Goal: Communication & Community: Answer question/provide support

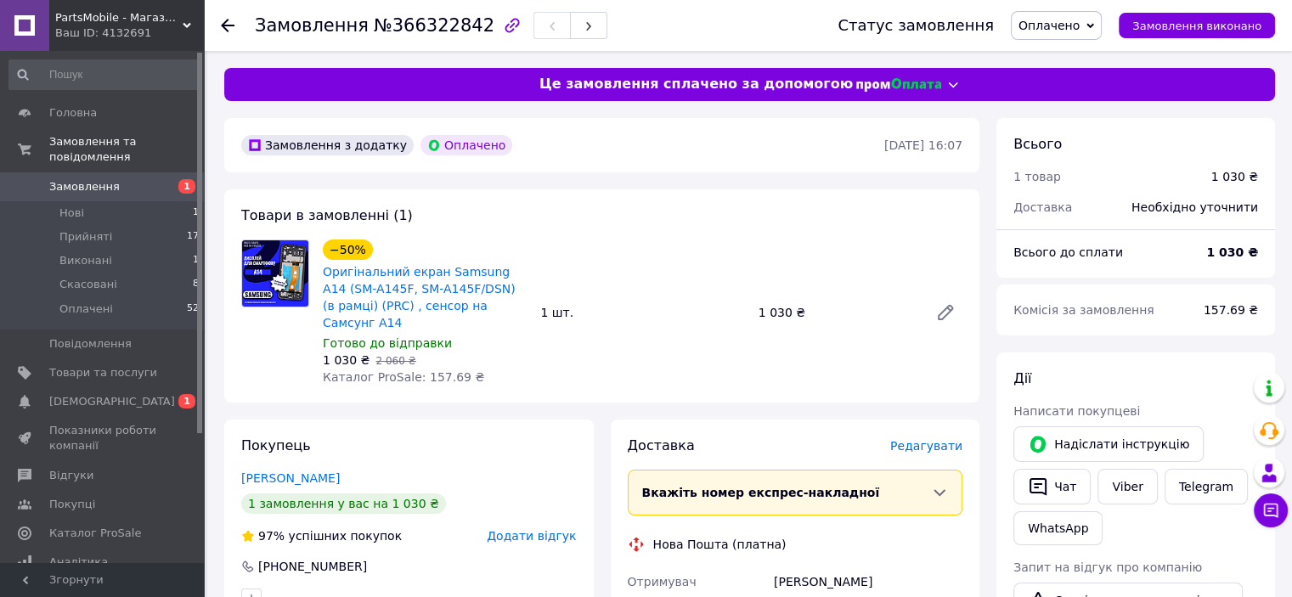
scroll to position [425, 0]
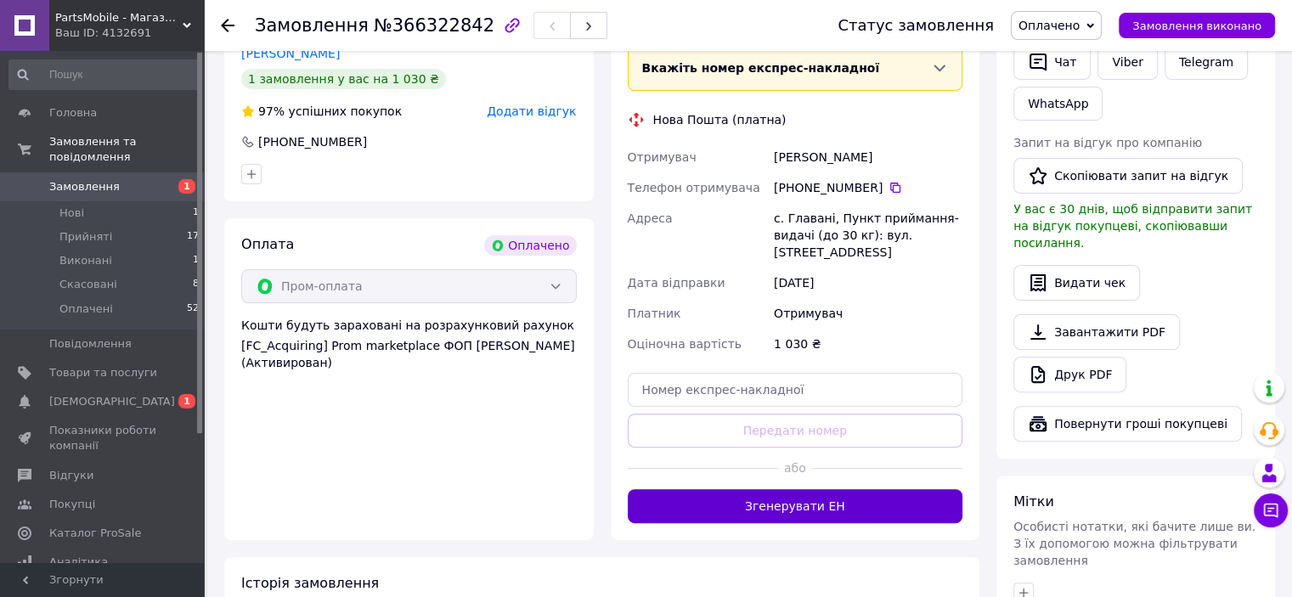
click at [792, 489] on button "Згенерувати ЕН" at bounding box center [796, 506] width 336 height 34
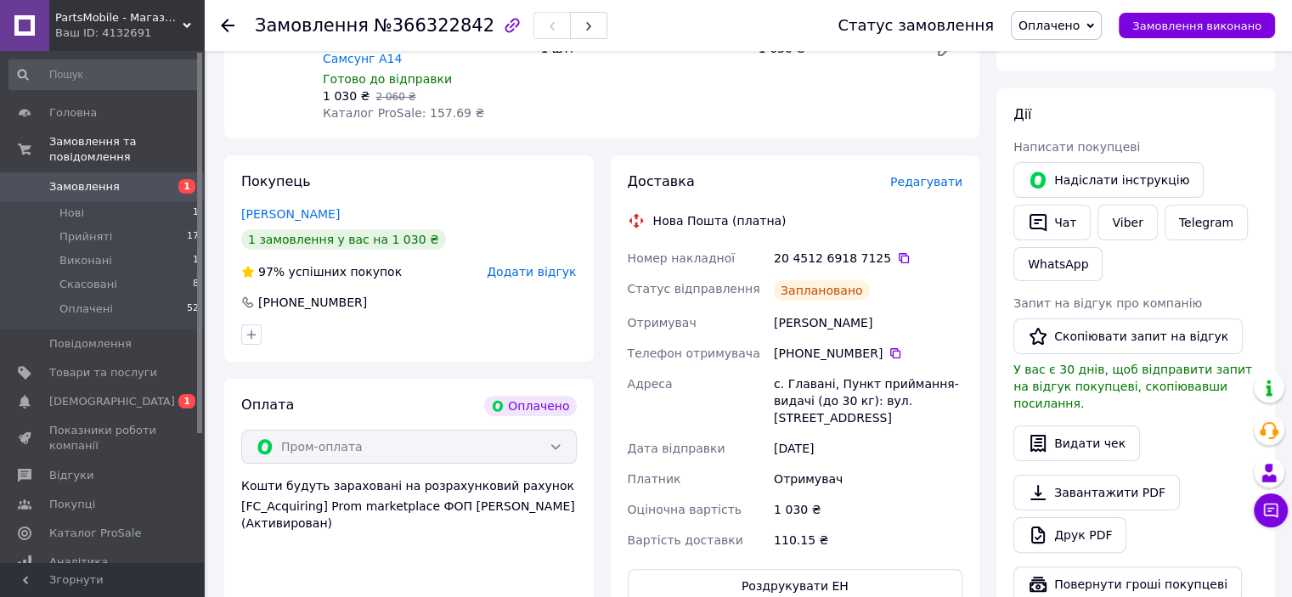
scroll to position [85, 0]
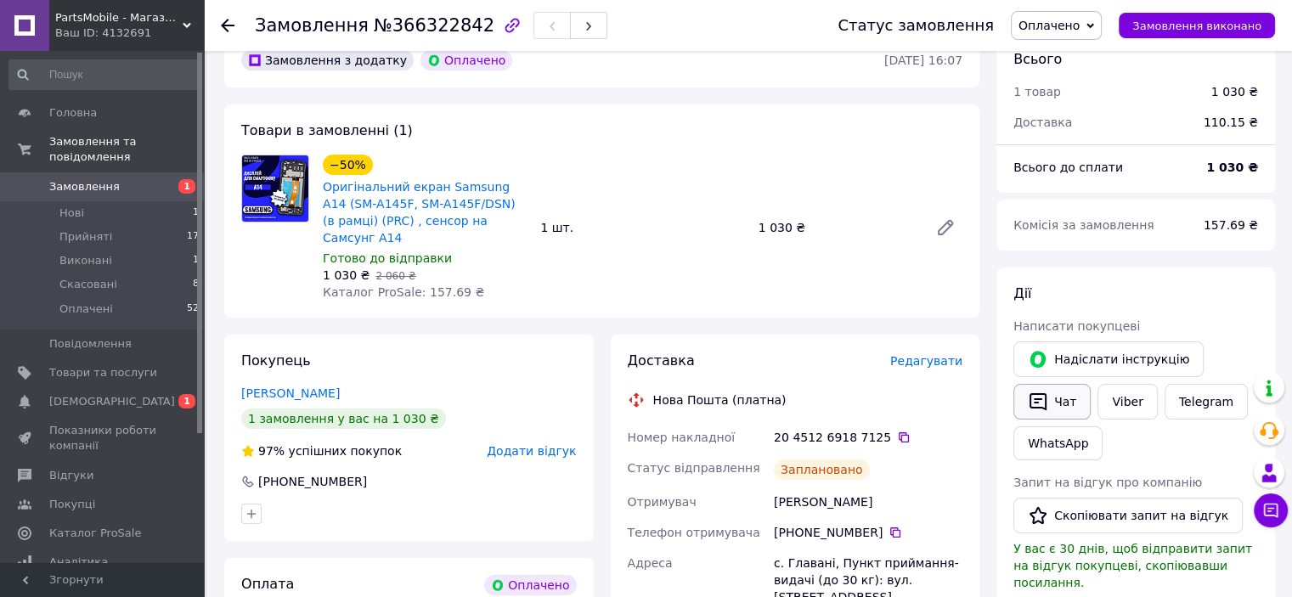
click at [1031, 395] on icon "button" at bounding box center [1038, 402] width 17 height 18
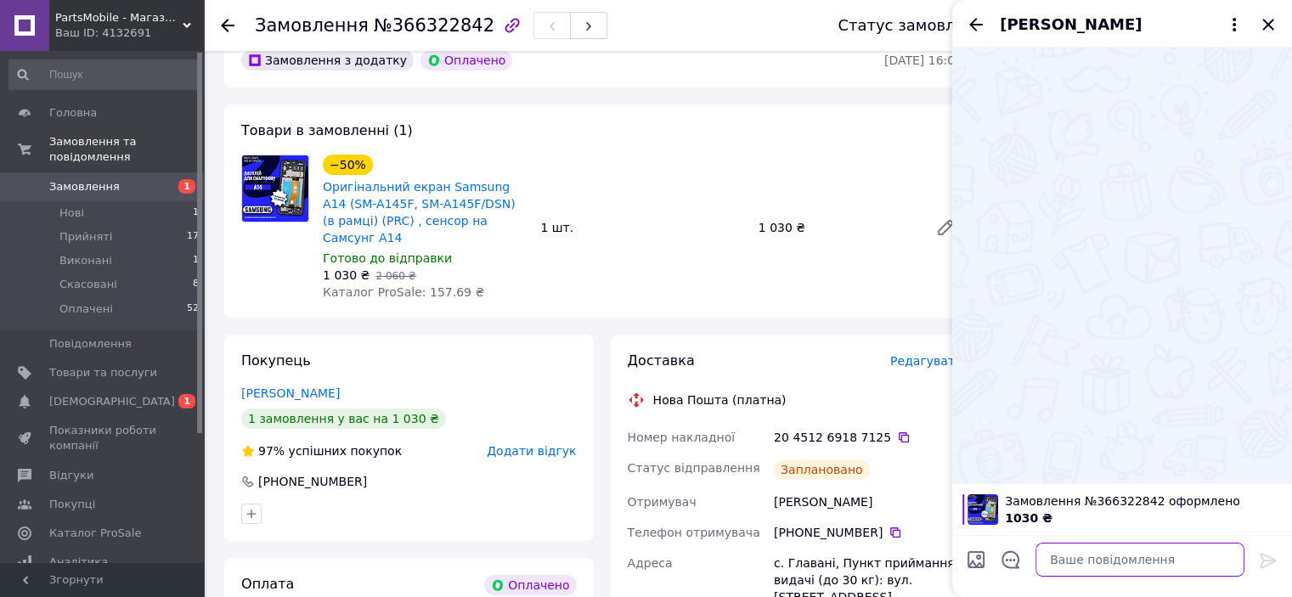
click at [1071, 546] on textarea at bounding box center [1140, 560] width 209 height 34
click at [1067, 559] on textarea at bounding box center [1140, 560] width 209 height 34
paste textarea "Вітаю, відправка екрану на Realme 5 буде вже завтра, дякую за замовлення)"
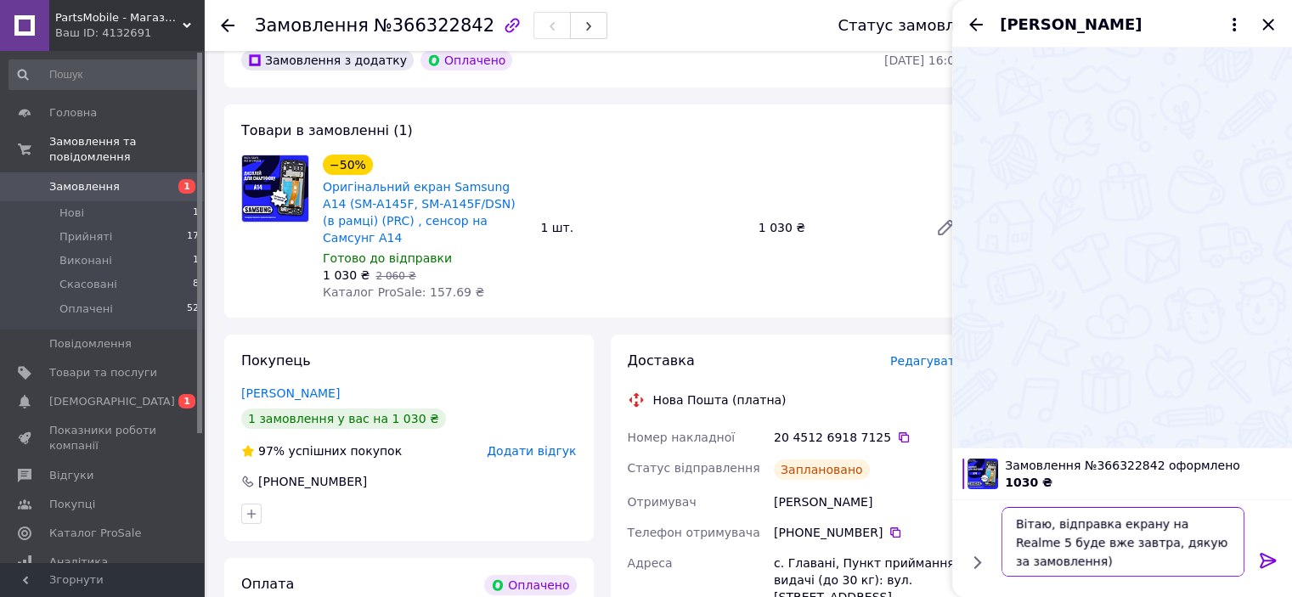
drag, startPoint x: 1167, startPoint y: 523, endPoint x: 1213, endPoint y: 523, distance: 45.9
click at [1213, 523] on textarea "Вітаю, відправка екрану на Realme 5 буде вже завтра, дякую за замовлення)" at bounding box center [1123, 542] width 243 height 70
type textarea "Вітаю, відправка екрану на Samsung A14 в рамці буде вже завтра, дякую за замовл…"
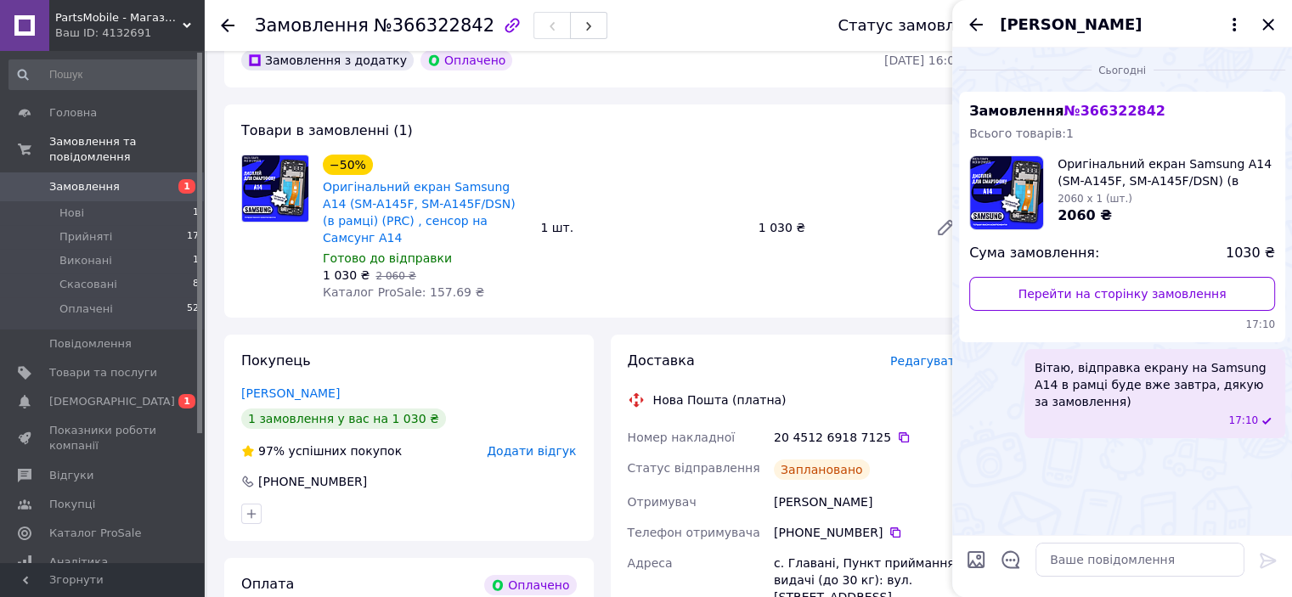
click at [1270, 13] on div "[PERSON_NAME]" at bounding box center [1123, 24] width 340 height 48
click at [1267, 18] on icon "Закрити" at bounding box center [1268, 24] width 20 height 20
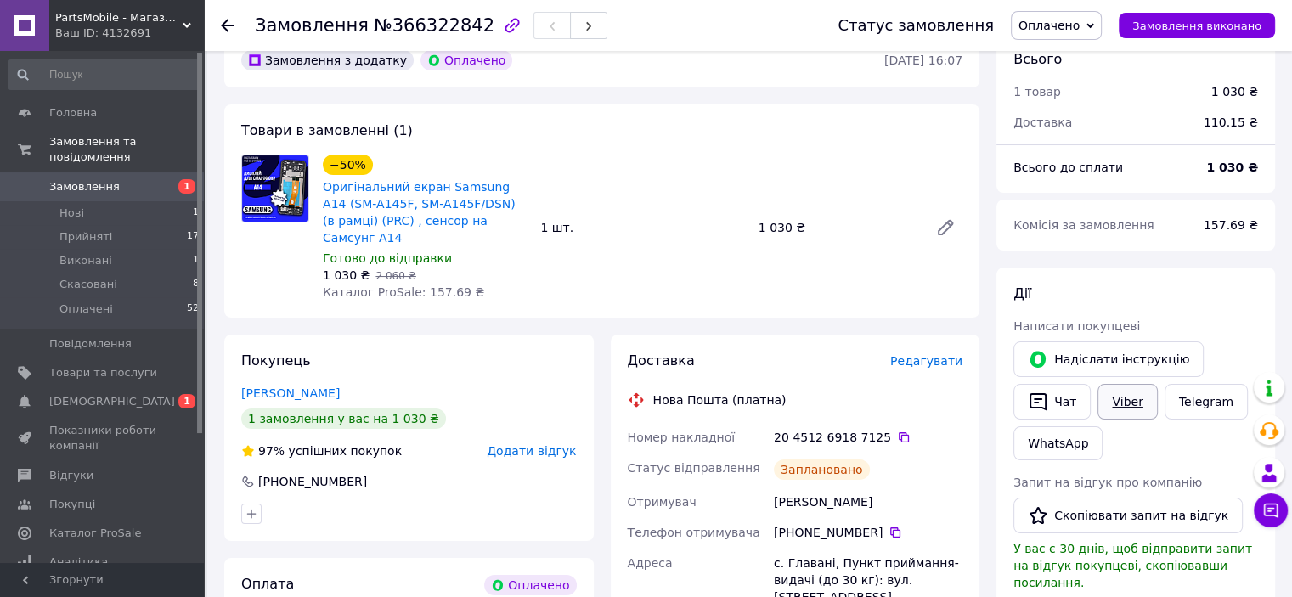
click at [1125, 402] on link "Viber" at bounding box center [1127, 402] width 59 height 36
